Goal: Find specific page/section: Find specific page/section

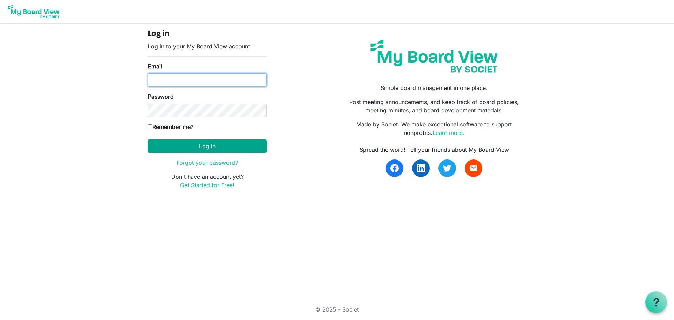
type input "[EMAIL_ADDRESS][DOMAIN_NAME]"
click at [218, 144] on button "Log in" at bounding box center [207, 145] width 119 height 13
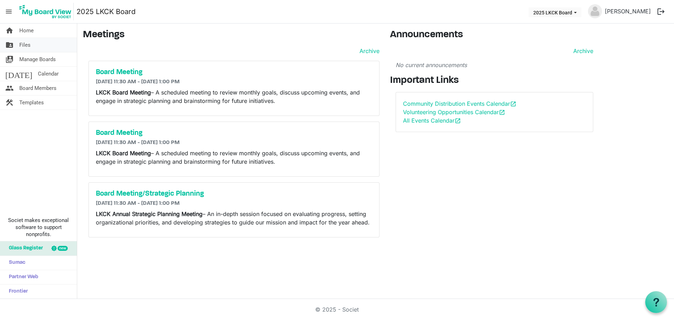
click at [26, 43] on span "Files" at bounding box center [24, 45] width 11 height 14
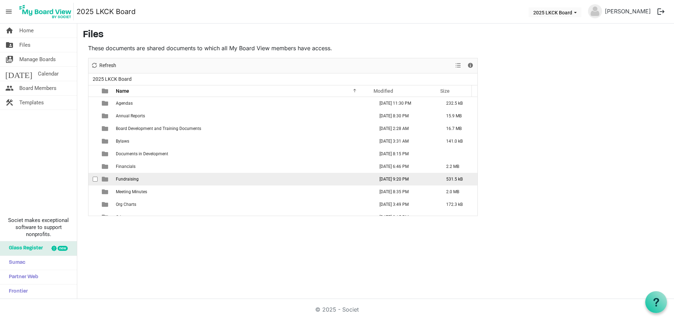
click at [128, 183] on td "Fundraising" at bounding box center [243, 179] width 258 height 13
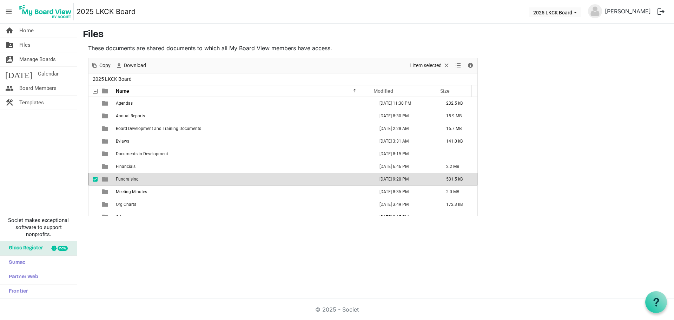
click at [128, 183] on td "Fundraising" at bounding box center [243, 179] width 258 height 13
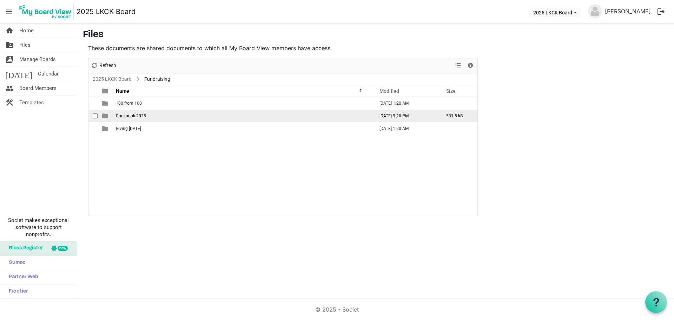
click at [134, 117] on span "Cookbook 2025" at bounding box center [131, 115] width 30 height 5
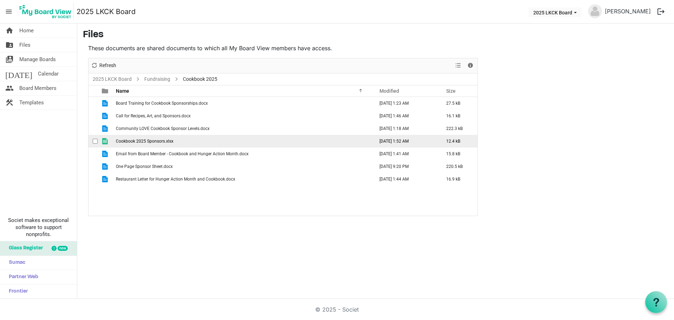
click at [134, 142] on span "Cookbook 2025 Sponsors.xlsx" at bounding box center [145, 141] width 58 height 5
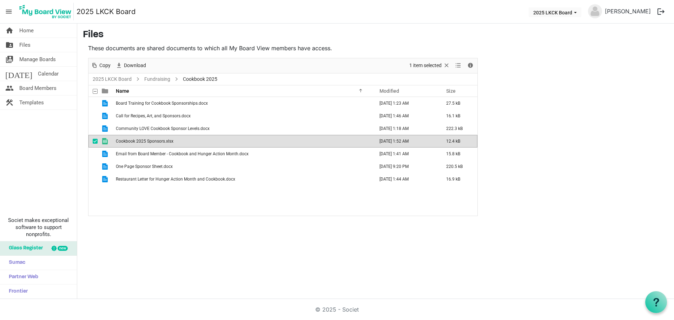
click at [134, 142] on span "Cookbook 2025 Sponsors.xlsx" at bounding box center [145, 141] width 58 height 5
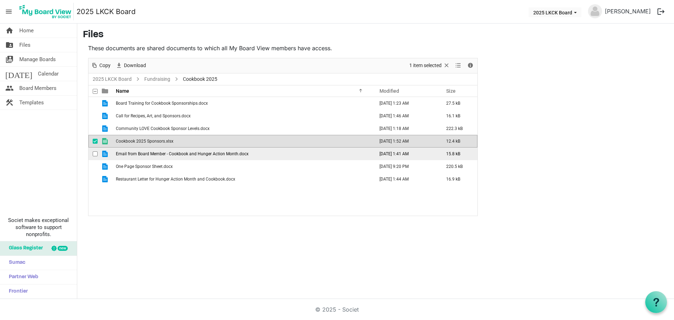
click at [191, 156] on span "Email from Board Member - Cookbook and Hunger Action Month.docx" at bounding box center [182, 153] width 133 height 5
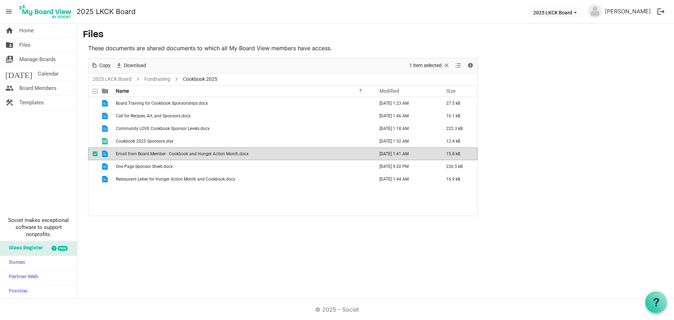
click at [191, 156] on span "Email from Board Member - Cookbook and Hunger Action Month.docx" at bounding box center [182, 153] width 133 height 5
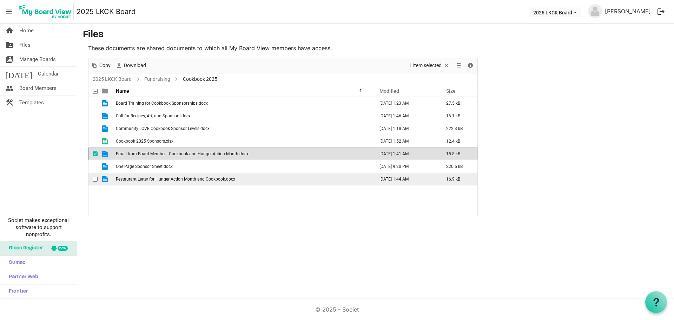
click at [113, 178] on td "is template cell column header type" at bounding box center [106, 179] width 16 height 13
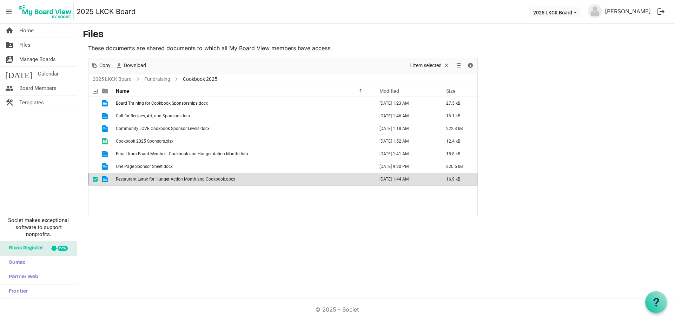
click at [131, 181] on span "Restaurant Letter for Hunger Action Month and Cookbook.docx" at bounding box center [175, 179] width 119 height 5
